Goal: Information Seeking & Learning: Learn about a topic

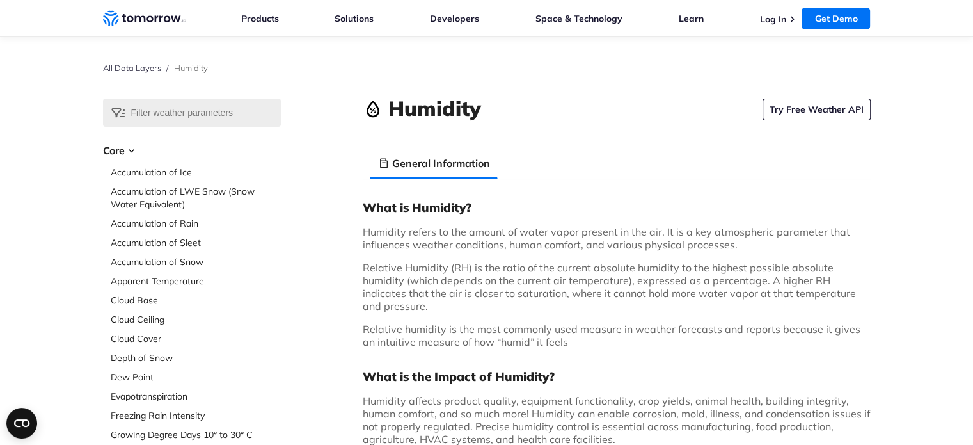
click at [154, 24] on icon "Weather Intelligence Solutions" at bounding box center [144, 18] width 83 height 16
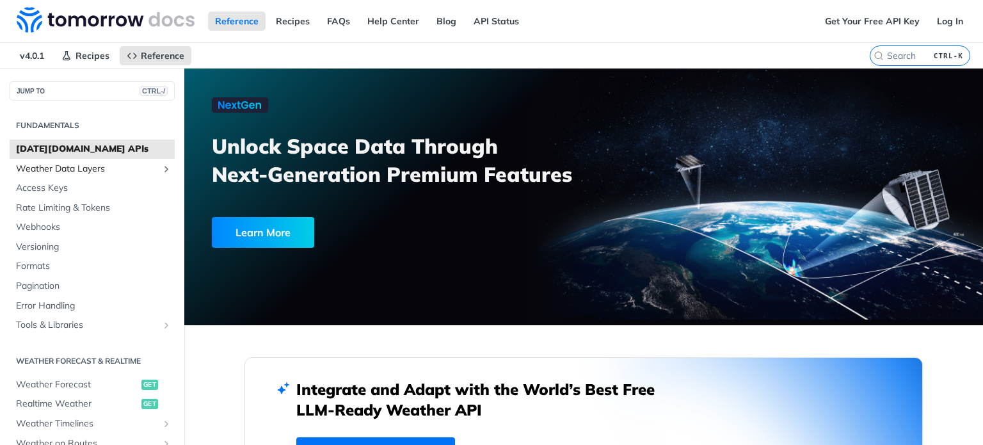
click at [94, 165] on span "Weather Data Layers" at bounding box center [87, 168] width 142 height 13
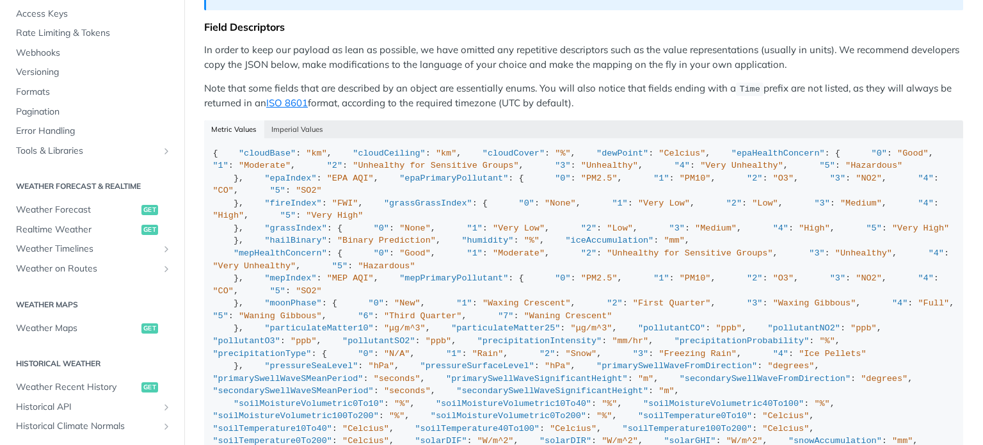
scroll to position [504, 0]
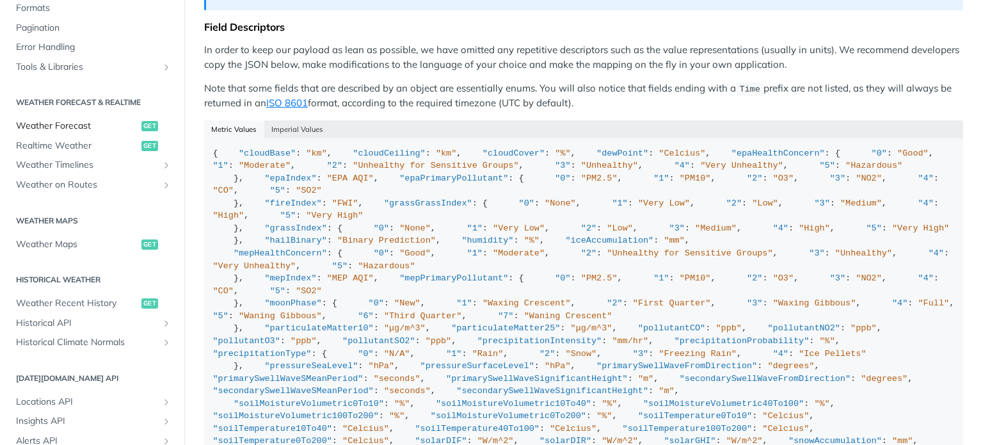
click at [69, 127] on span "Weather Forecast" at bounding box center [77, 126] width 122 height 13
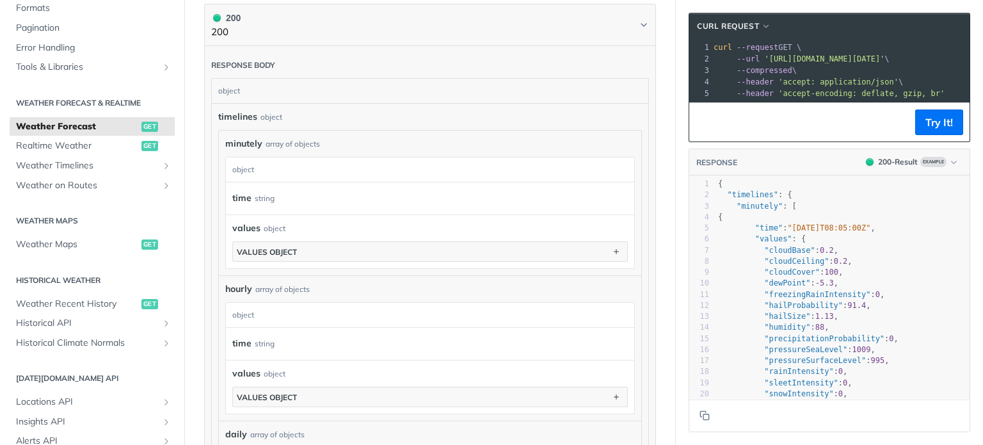
scroll to position [679, 0]
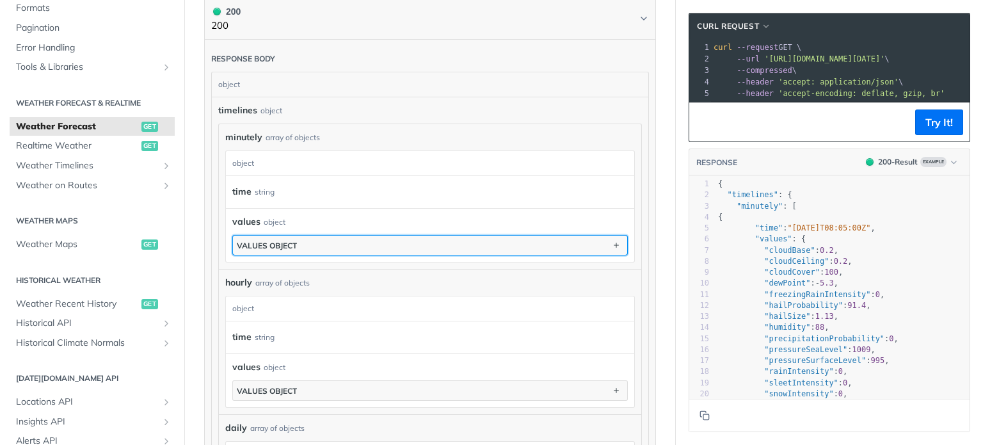
click at [530, 246] on button "values object" at bounding box center [430, 244] width 394 height 19
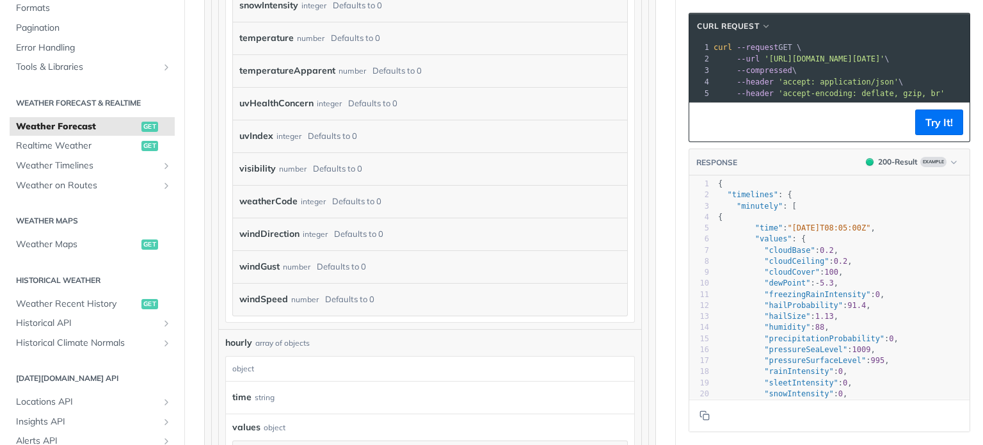
scroll to position [1370, 0]
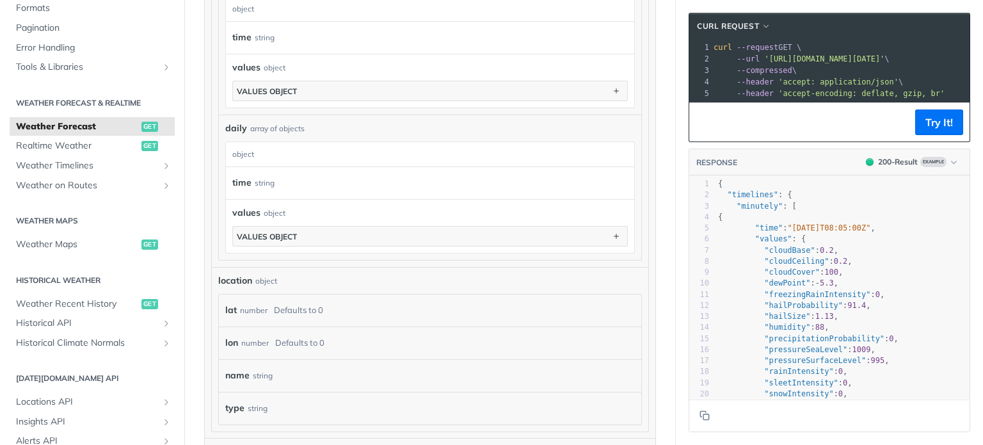
scroll to position [1626, 0]
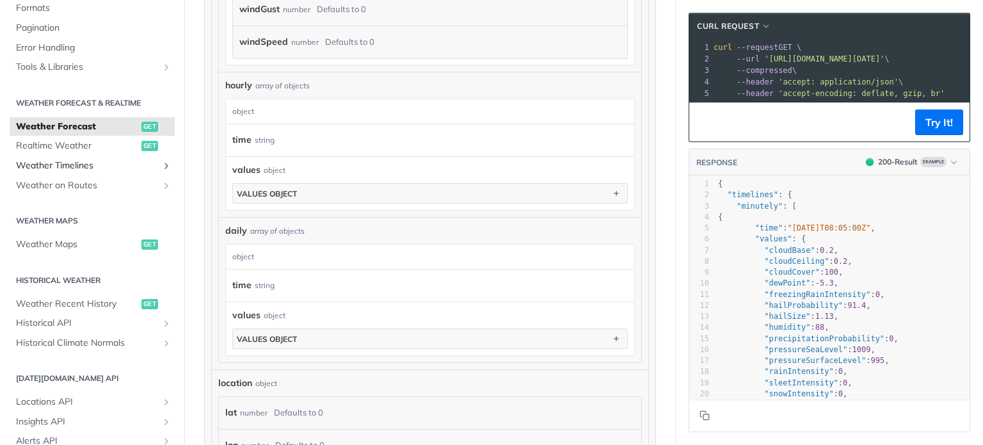
click at [151, 171] on link "Weather Timelines" at bounding box center [92, 165] width 165 height 19
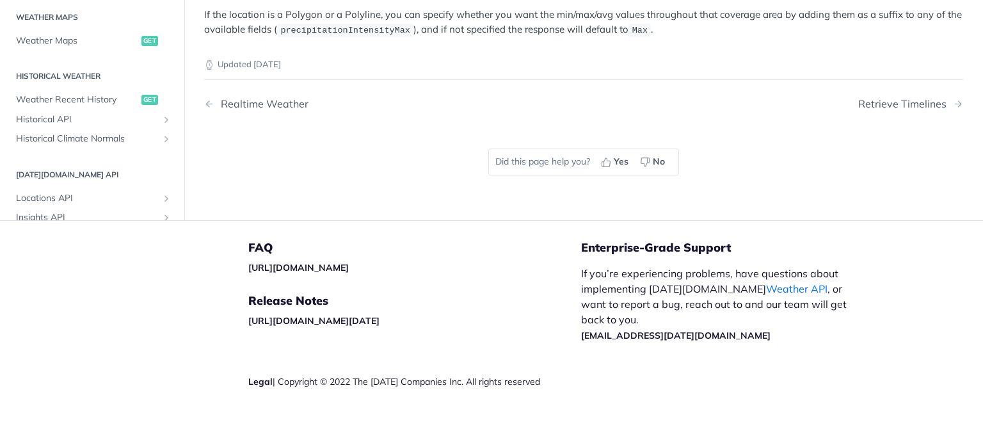
scroll to position [353, 0]
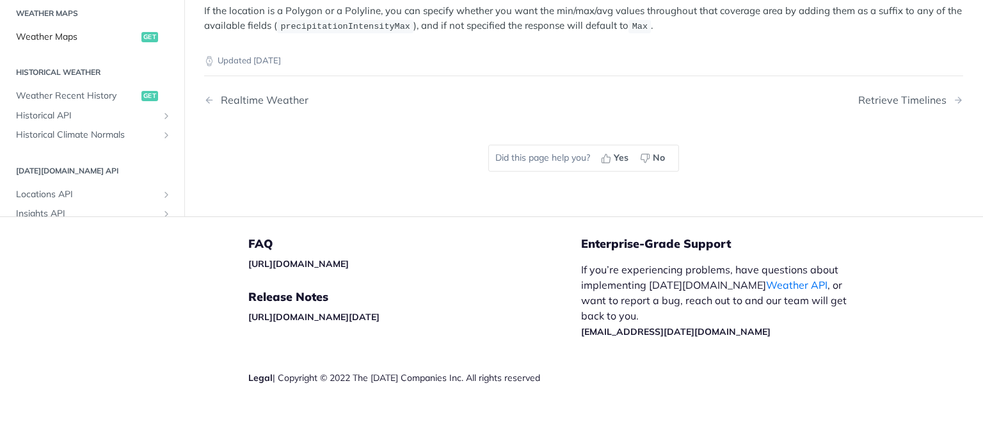
click at [75, 31] on span "Weather Maps" at bounding box center [77, 37] width 122 height 13
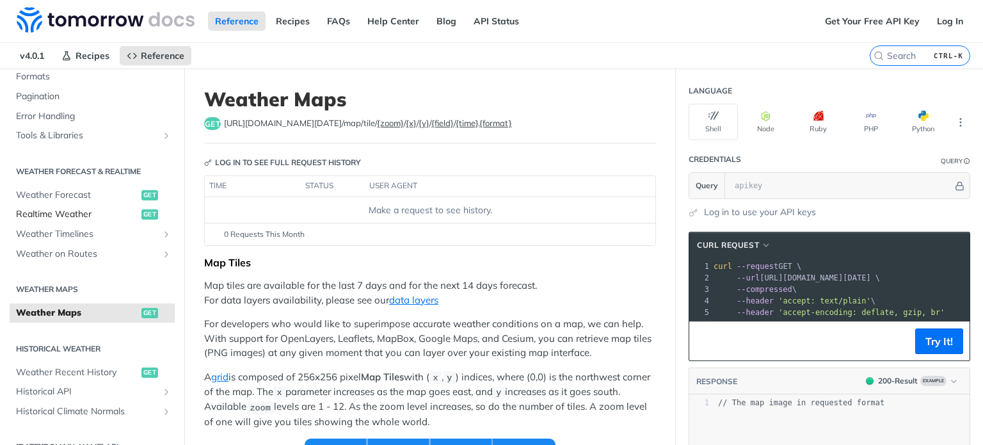
click at [97, 211] on span "Realtime Weather" at bounding box center [77, 214] width 122 height 13
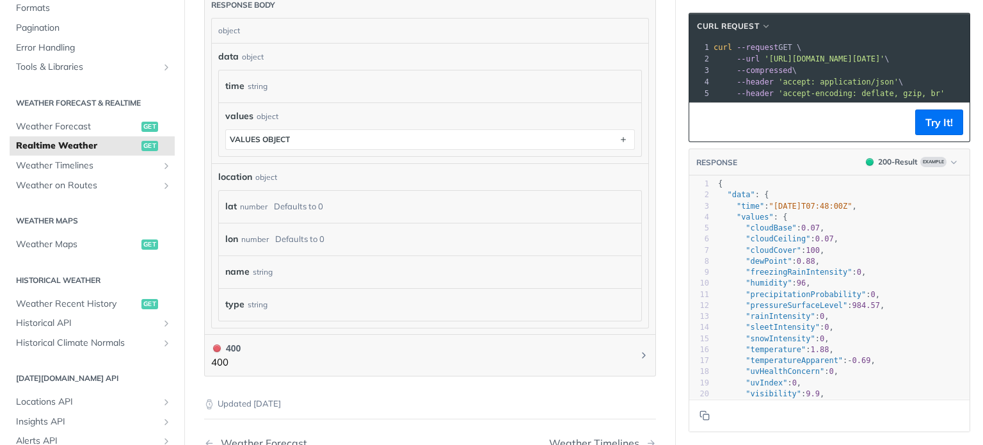
scroll to position [665, 0]
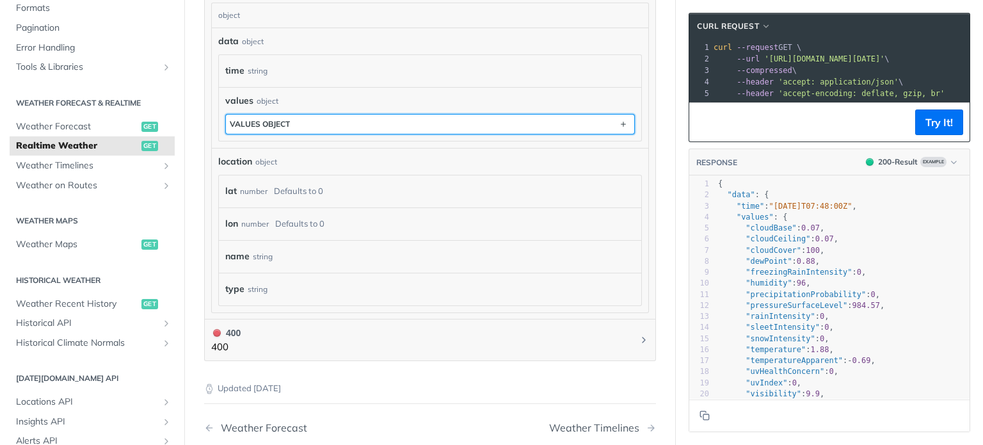
click at [363, 119] on button "values object" at bounding box center [430, 124] width 408 height 19
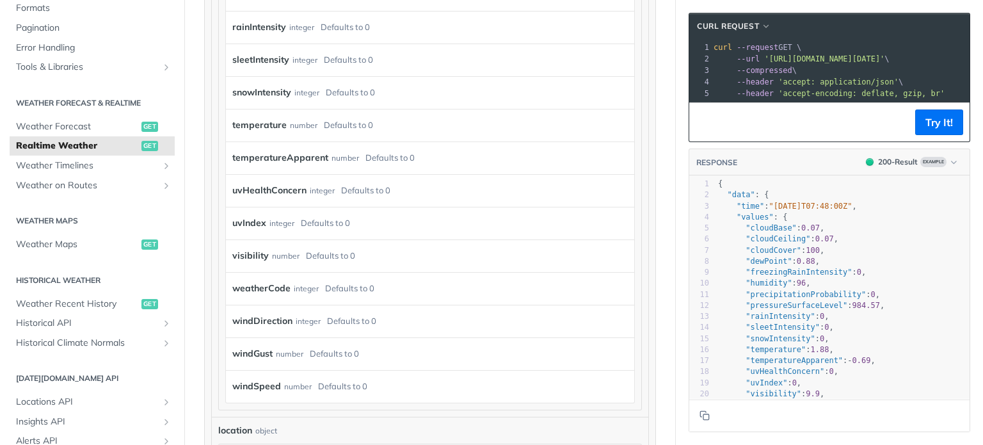
scroll to position [1100, 0]
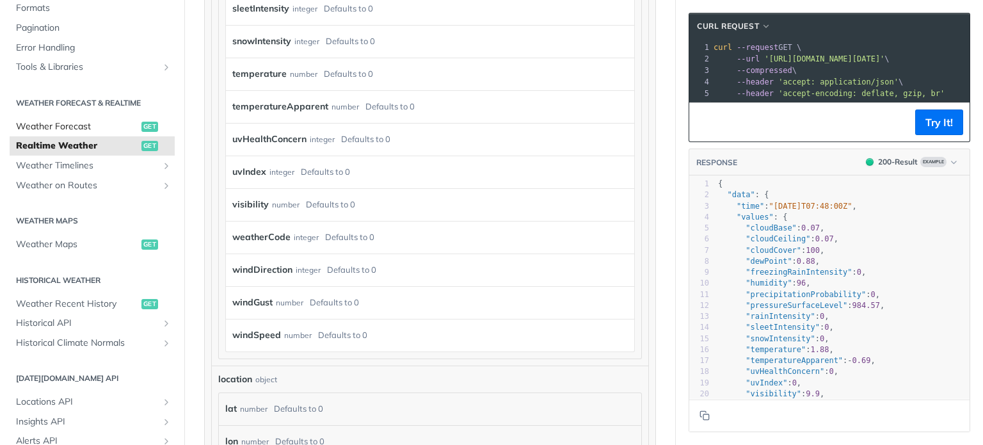
click at [92, 130] on span "Weather Forecast" at bounding box center [77, 126] width 122 height 13
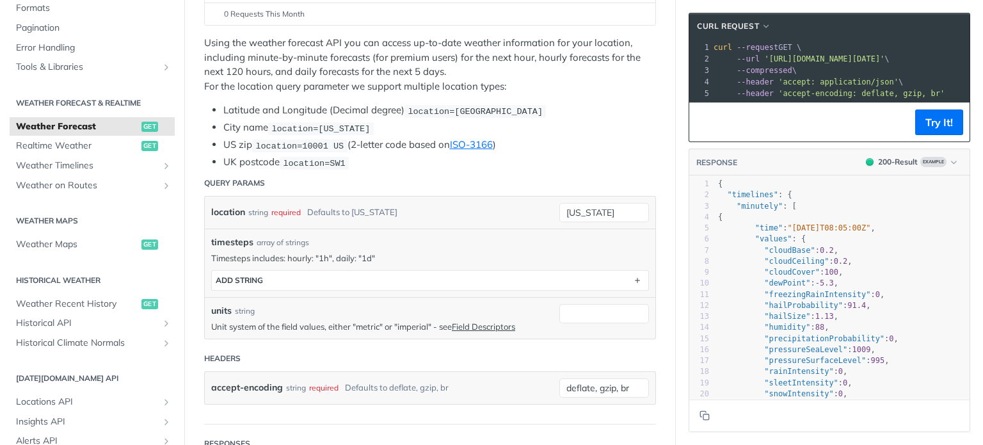
scroll to position [230, 0]
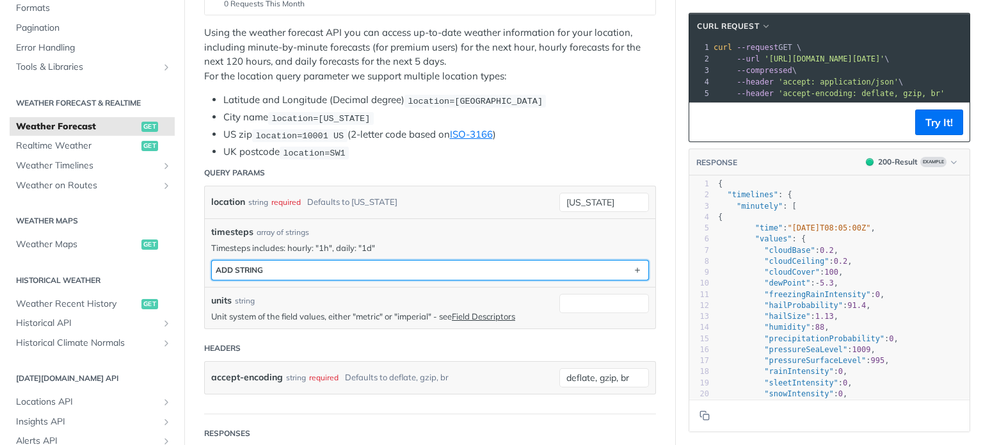
click at [521, 260] on button "ADD string" at bounding box center [430, 269] width 436 height 19
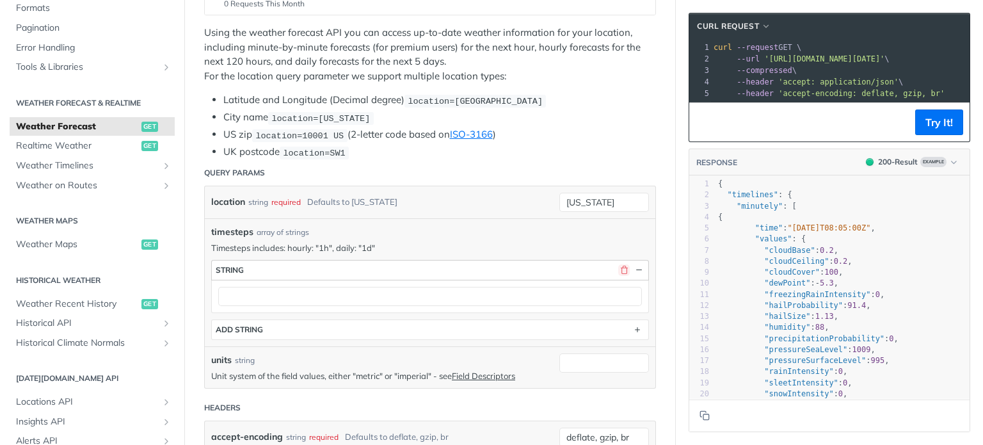
click at [618, 267] on button "button" at bounding box center [624, 270] width 12 height 12
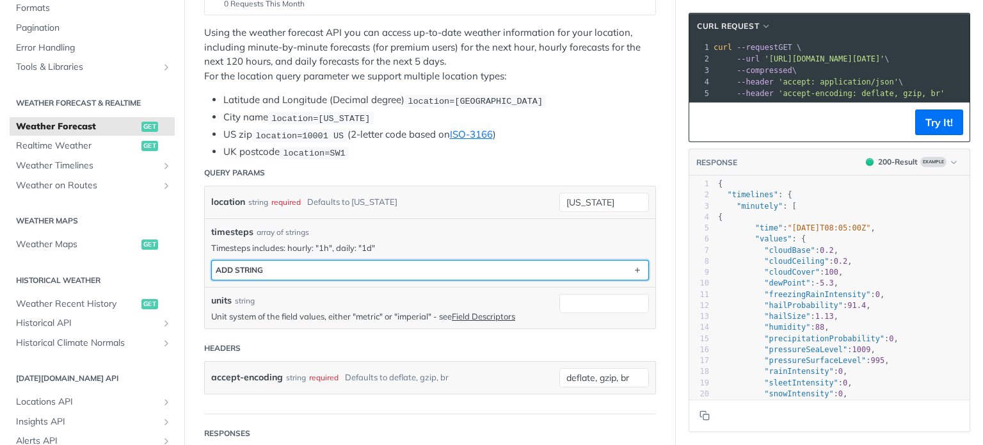
click at [438, 273] on button "ADD string" at bounding box center [430, 269] width 436 height 19
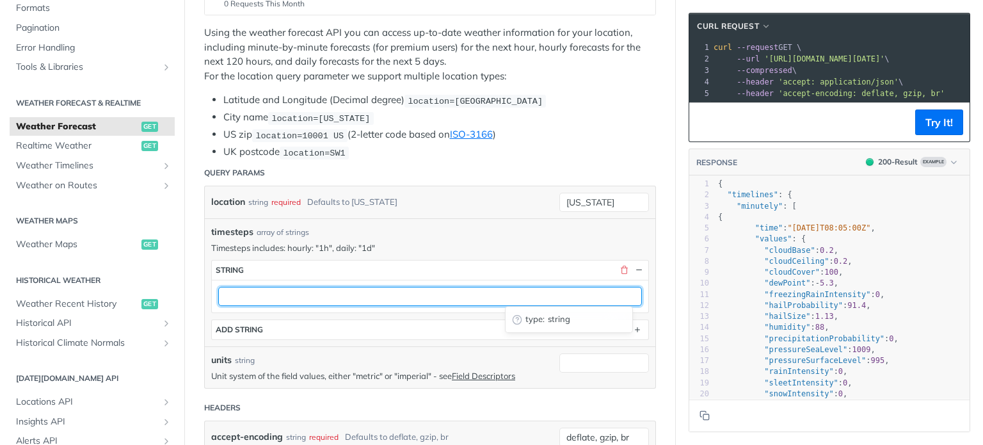
click at [412, 297] on input "text" at bounding box center [430, 296] width 424 height 19
type input "1d"
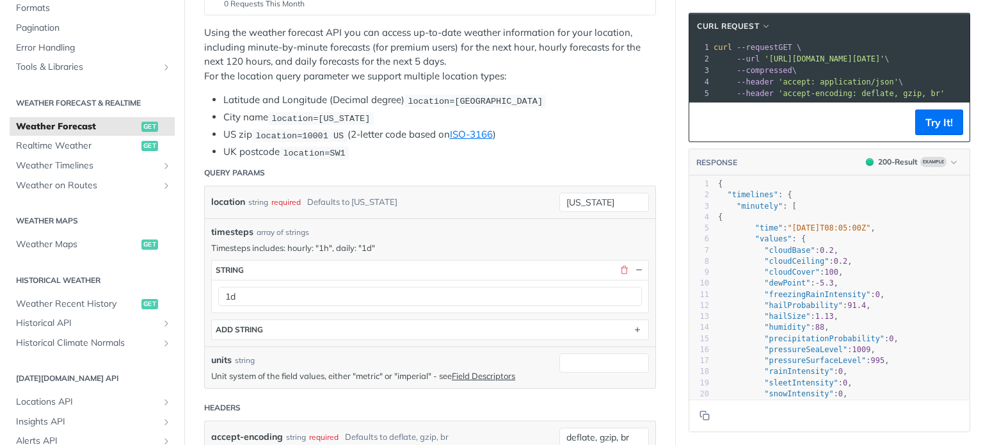
click at [495, 243] on p "Timesteps includes: hourly: "1h", daily: "1d"" at bounding box center [430, 248] width 438 height 12
click at [365, 242] on p "Timesteps includes: hourly: "1h", daily: "1d"" at bounding box center [430, 248] width 438 height 12
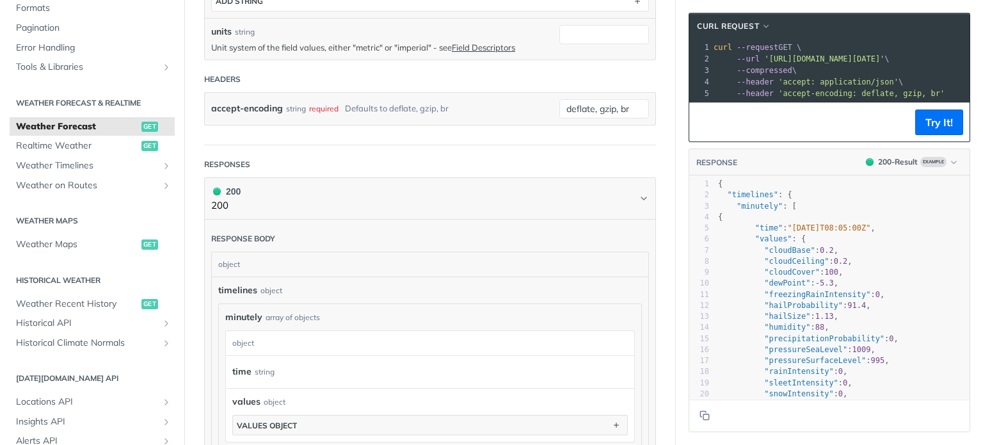
scroll to position [614, 0]
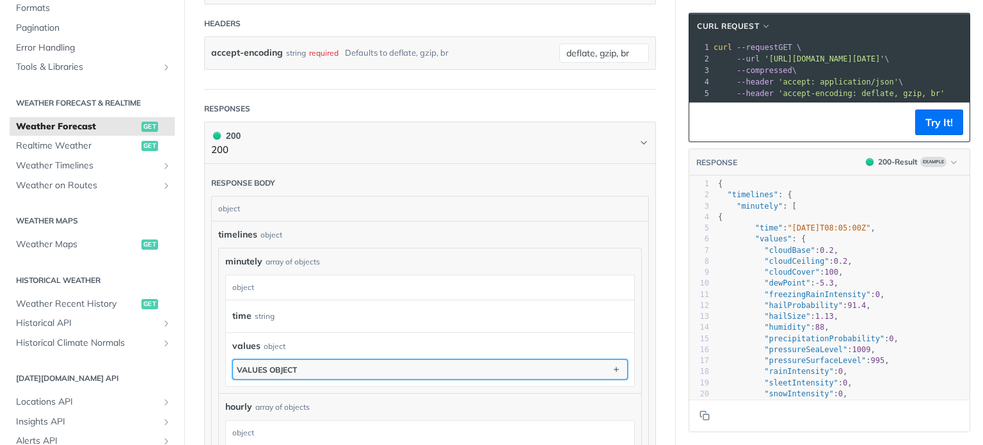
click at [331, 361] on button "values object" at bounding box center [430, 369] width 394 height 19
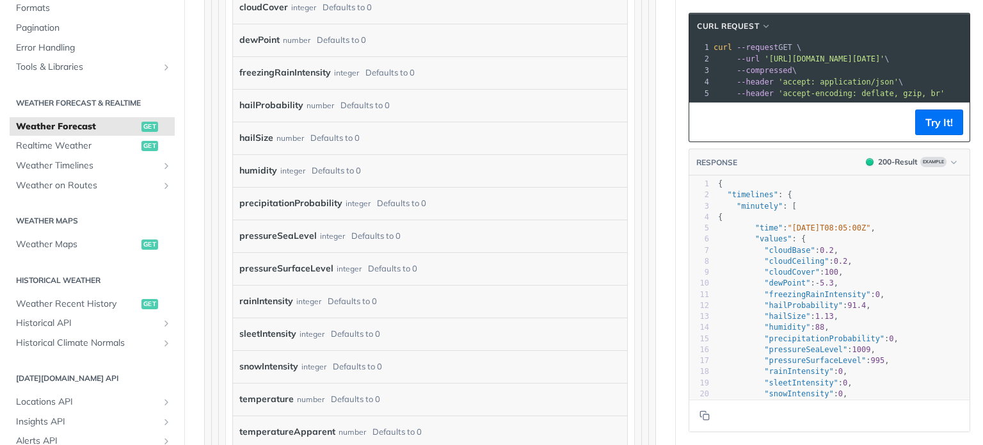
scroll to position [1100, 0]
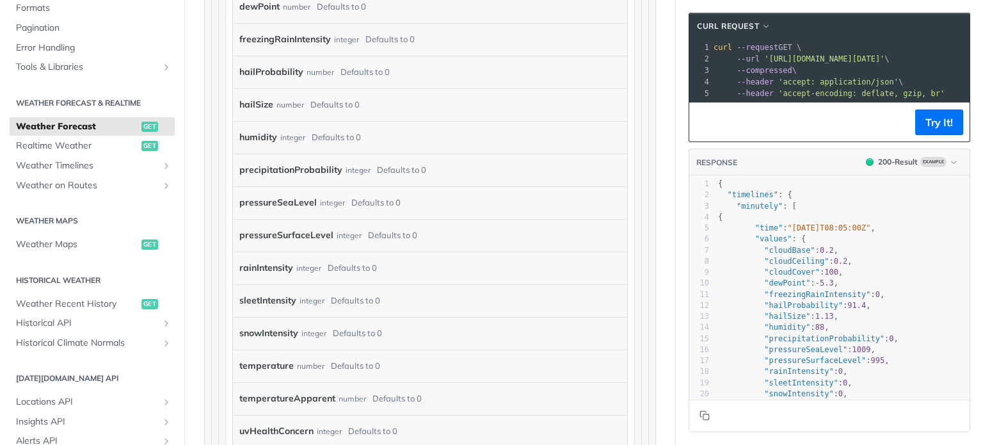
click at [210, 182] on div "Response body object timelines object minutely array of objects minutely object…" at bounding box center [430, 402] width 452 height 1448
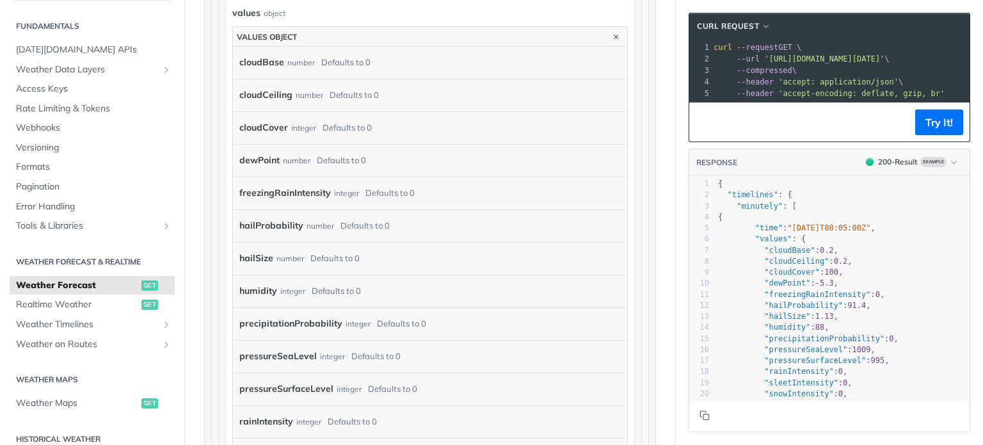
scroll to position [0, 0]
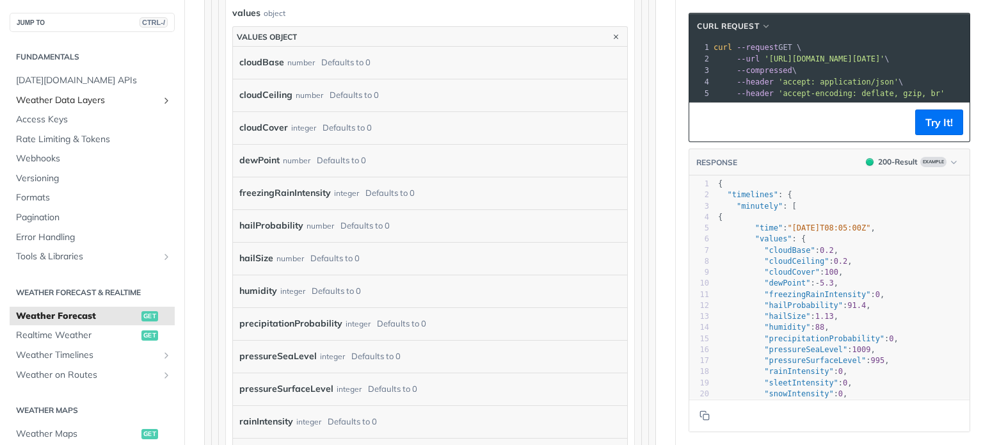
click at [39, 104] on span "Weather Data Layers" at bounding box center [87, 100] width 142 height 13
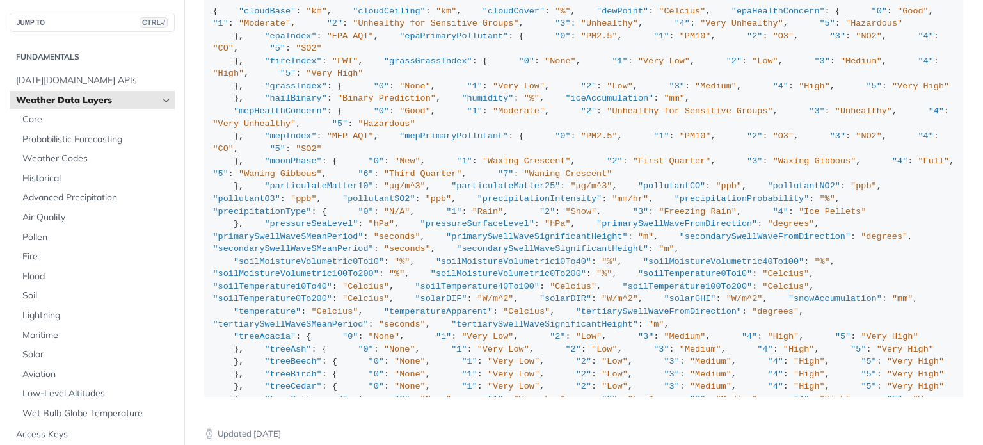
scroll to position [1315, 0]
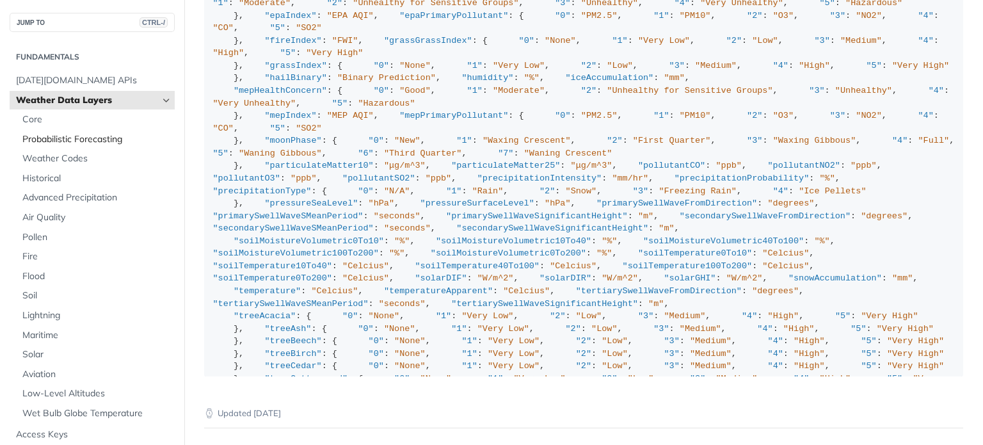
click at [82, 139] on span "Probabilistic Forecasting" at bounding box center [96, 139] width 149 height 13
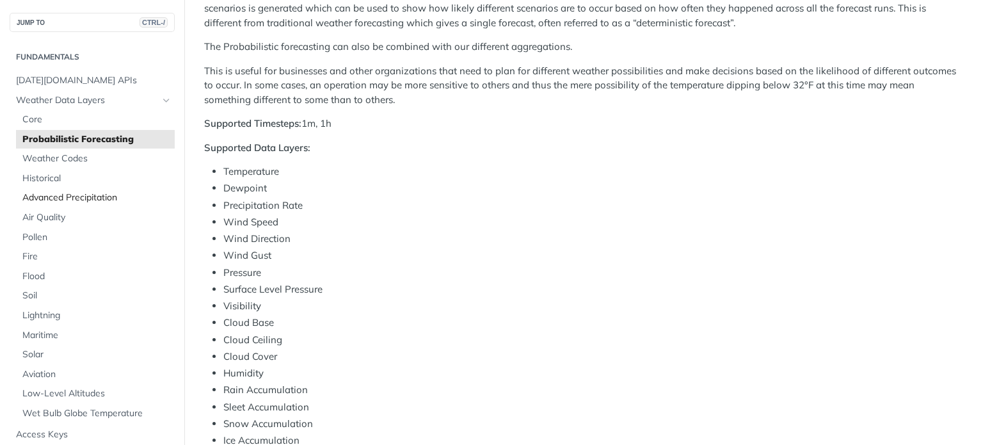
click at [97, 196] on span "Advanced Precipitation" at bounding box center [96, 197] width 149 height 13
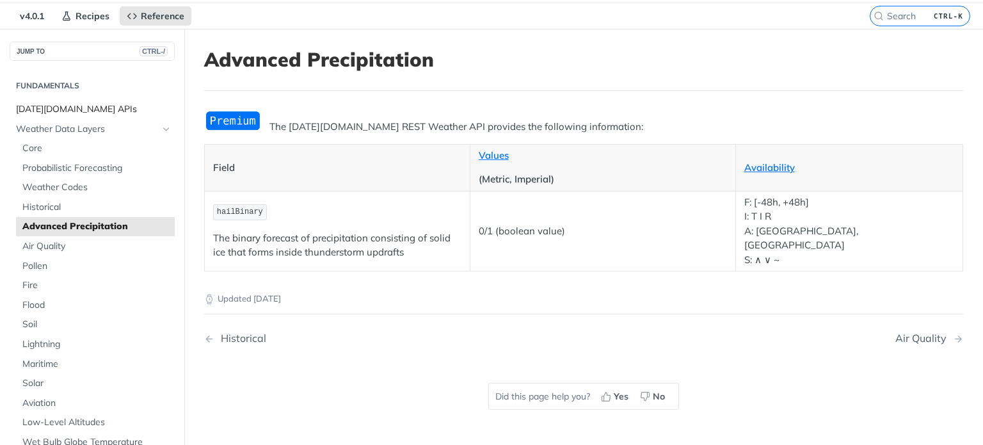
click at [55, 112] on span "[DATE][DOMAIN_NAME] APIs" at bounding box center [93, 109] width 155 height 13
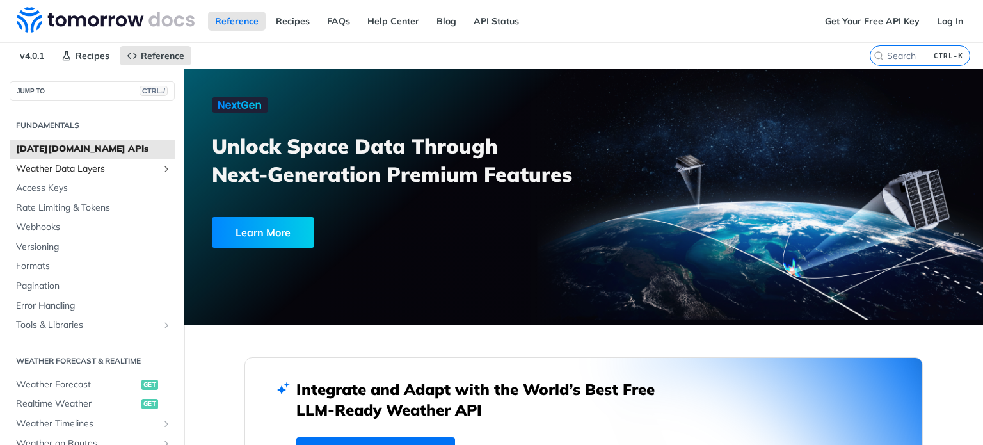
click at [161, 168] on icon "Show subpages for Weather Data Layers" at bounding box center [166, 169] width 10 height 10
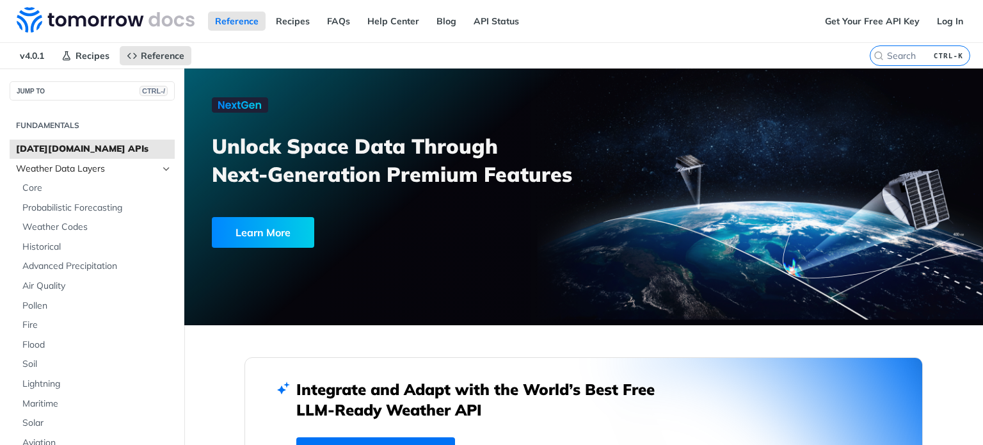
click at [161, 168] on icon "Hide subpages for Weather Data Layers" at bounding box center [166, 169] width 10 height 10
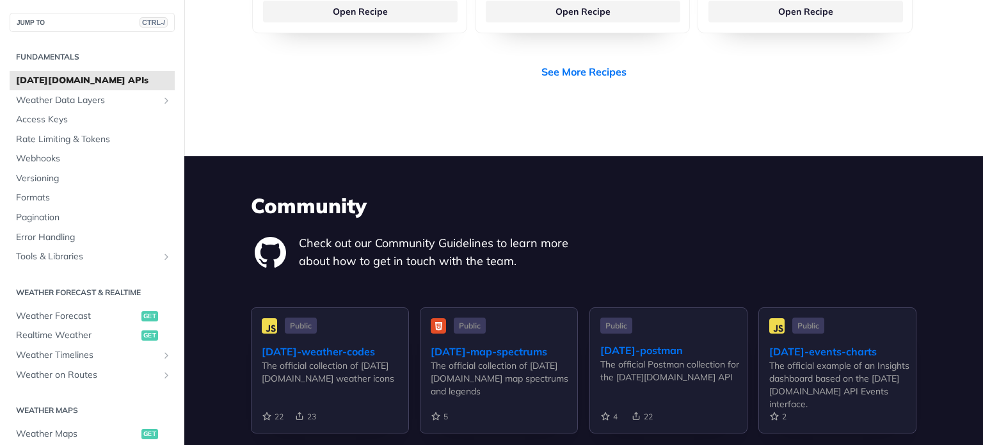
scroll to position [2718, 0]
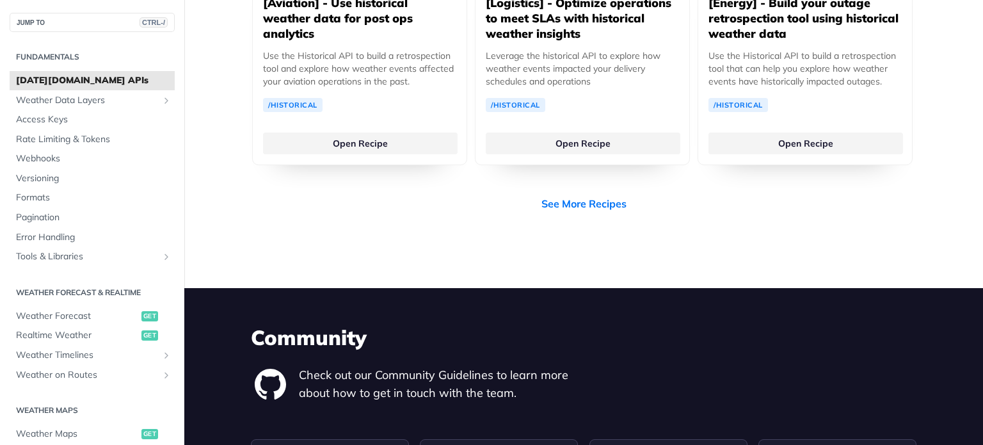
click at [45, 59] on h2 "Fundamentals" at bounding box center [92, 57] width 165 height 12
click at [46, 83] on span "[DATE][DOMAIN_NAME] APIs" at bounding box center [93, 80] width 155 height 13
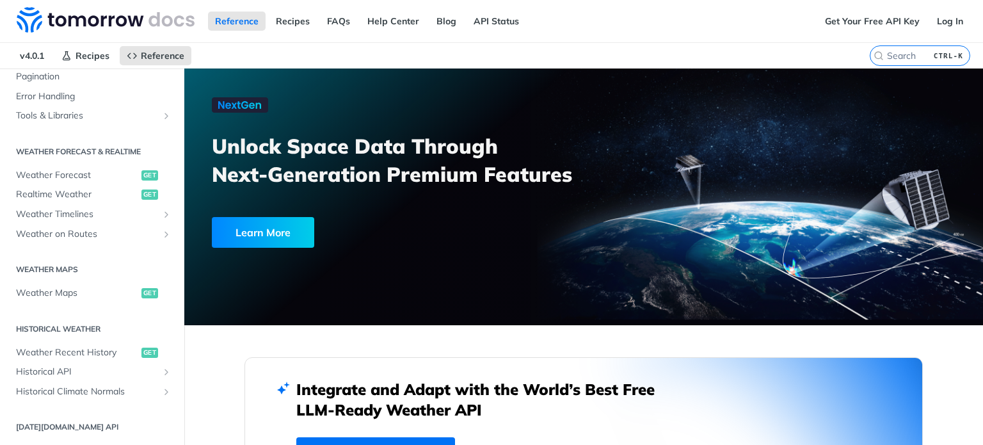
scroll to position [210, 0]
click at [58, 168] on span "Weather Forecast" at bounding box center [77, 174] width 122 height 13
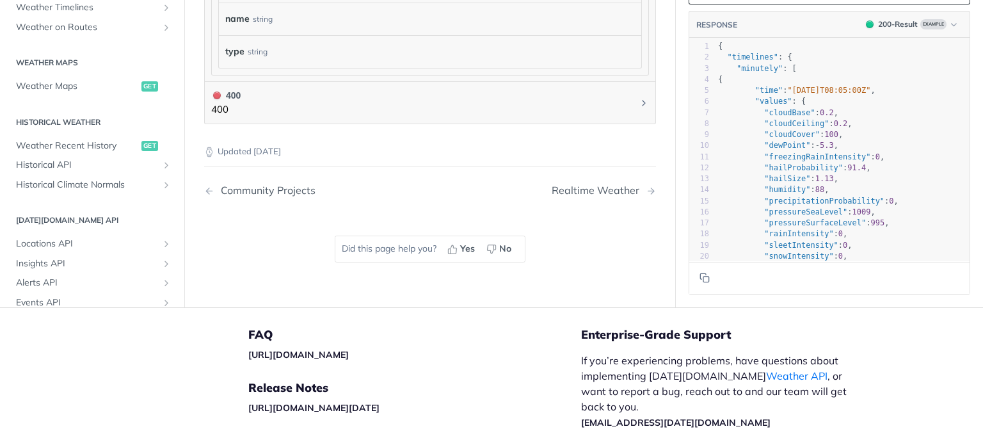
scroll to position [1333, 0]
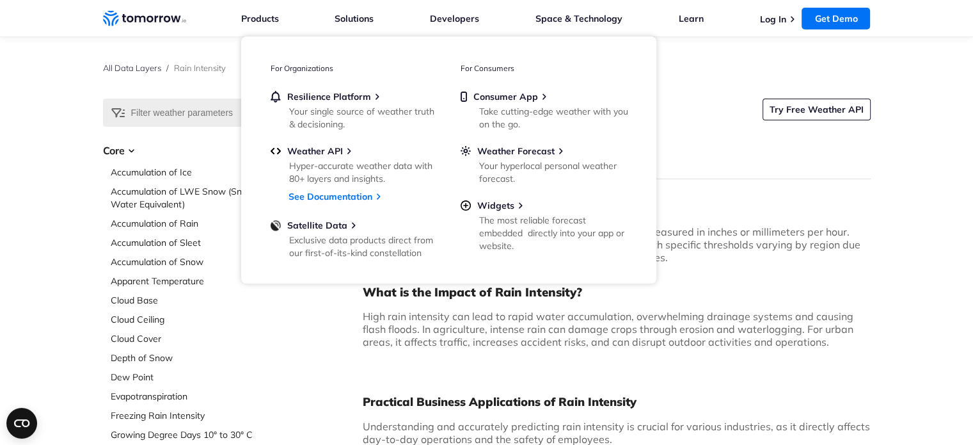
click at [153, 23] on icon "Weather Intelligence Solutions" at bounding box center [144, 18] width 83 height 16
